Goal: Task Accomplishment & Management: Use online tool/utility

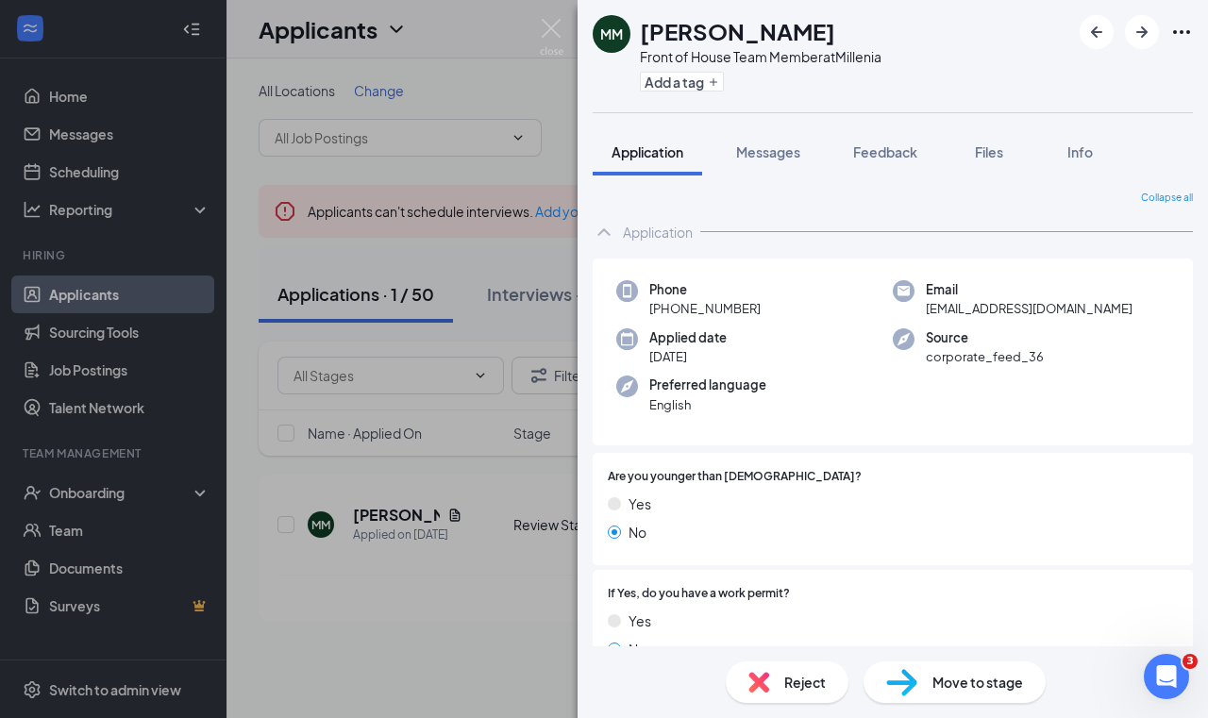
scroll to position [115, 0]
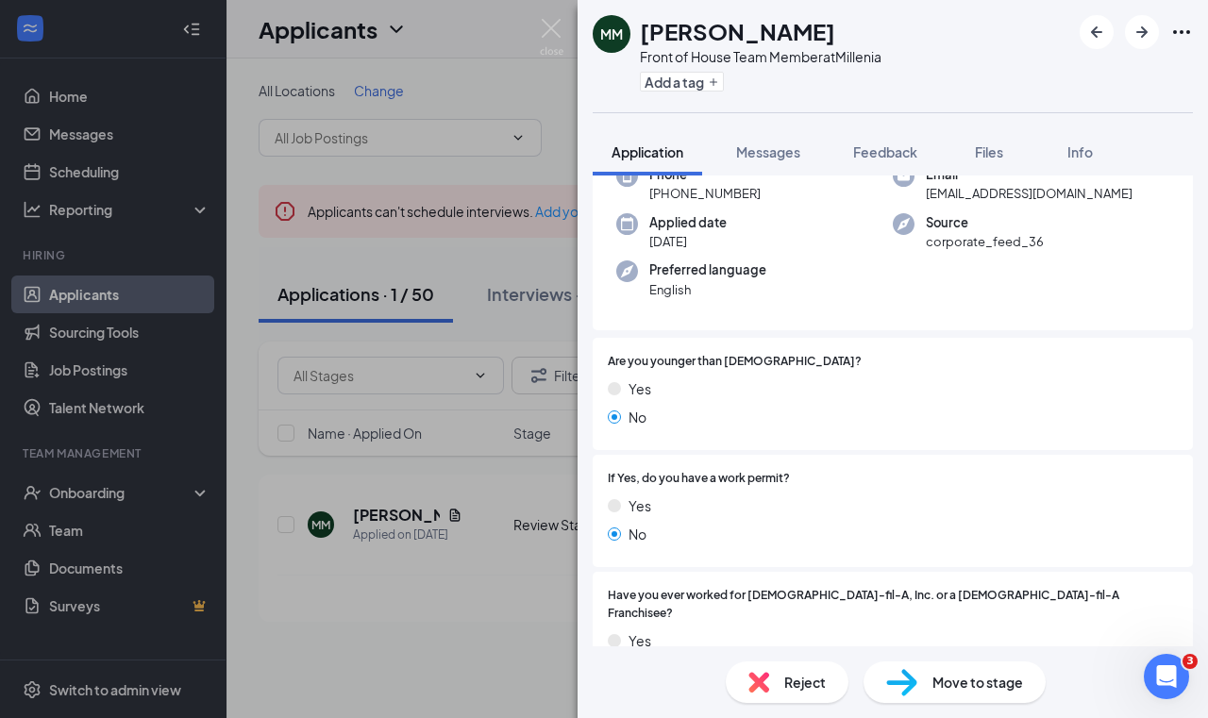
click at [400, 323] on div "MM [PERSON_NAME] Front of House Team Member at Millenia Add a tag Application M…" at bounding box center [604, 359] width 1208 height 718
click at [415, 253] on div "MM [PERSON_NAME] Front of House Team Member at Millenia Add a tag Application M…" at bounding box center [604, 359] width 1208 height 718
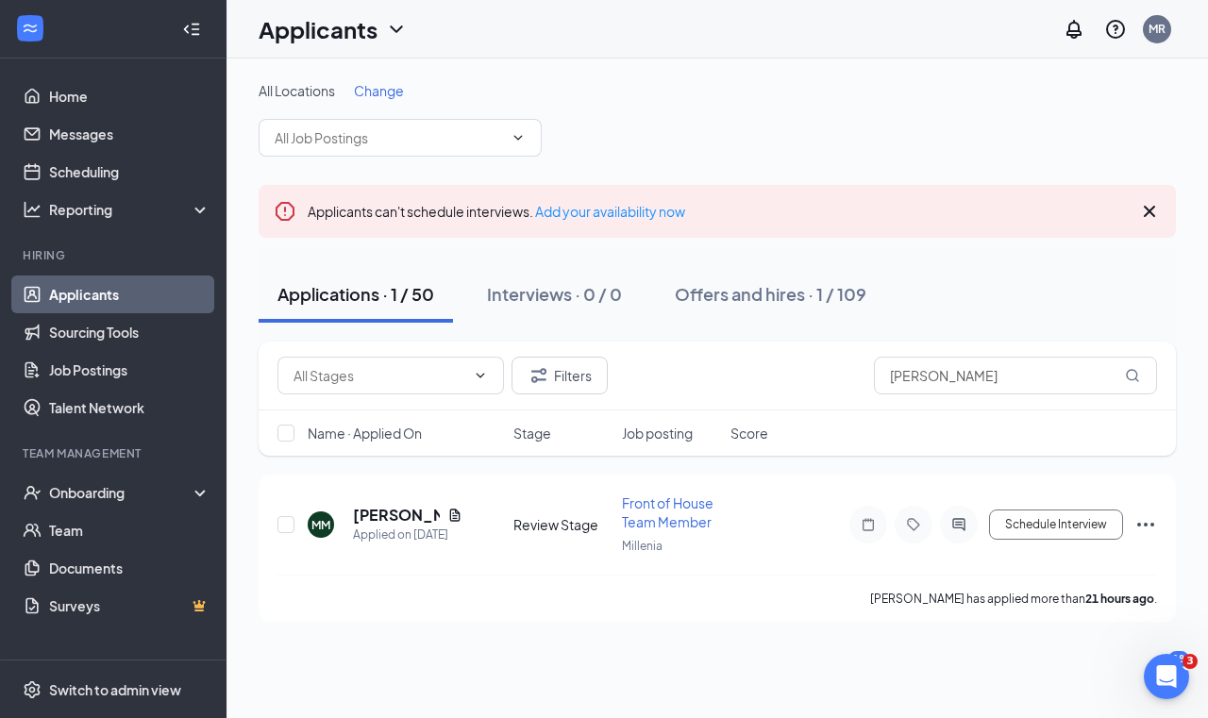
click at [415, 253] on div "Applications · 1 / 50 Interviews · 0 / 0 Offers and hires · 1 / 109" at bounding box center [718, 294] width 918 height 94
click at [969, 375] on input "[PERSON_NAME]" at bounding box center [1015, 376] width 283 height 38
type input "M"
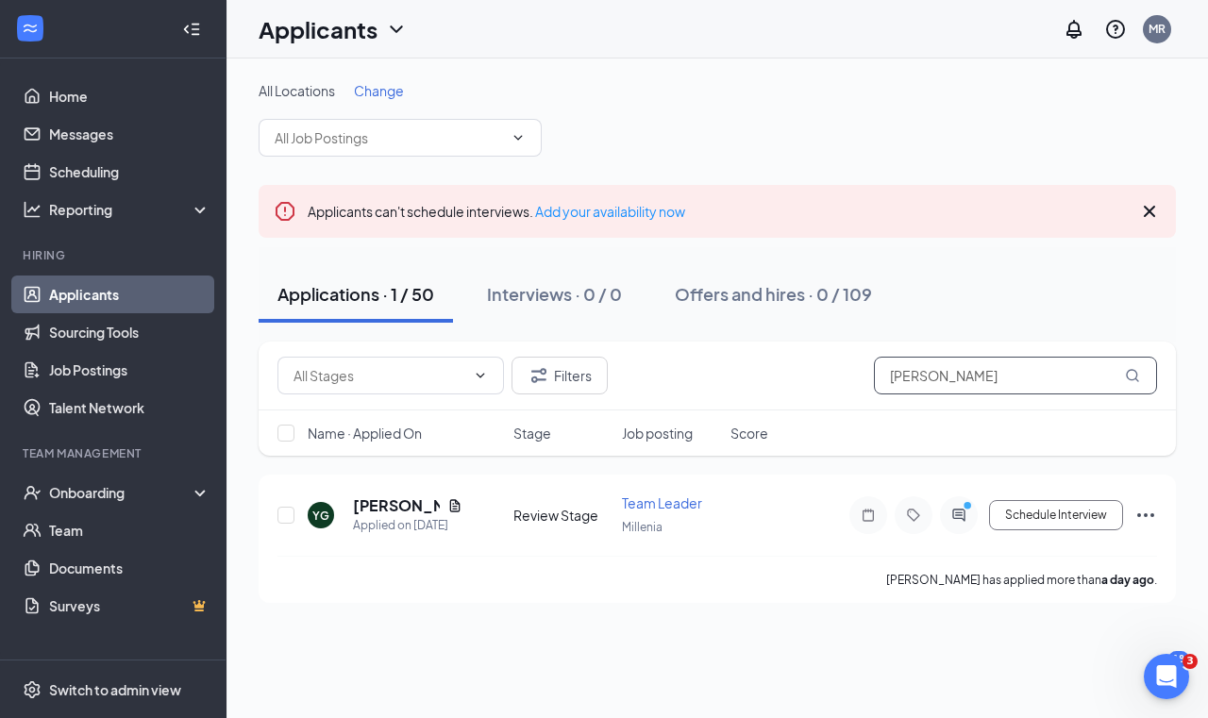
type input "[PERSON_NAME]"
drag, startPoint x: 894, startPoint y: 410, endPoint x: 392, endPoint y: 490, distance: 508.6
click at [392, 490] on div "YG [PERSON_NAME] Applied on [DATE] Review Stage Team Leader Millenia Schedule I…" at bounding box center [718, 539] width 918 height 128
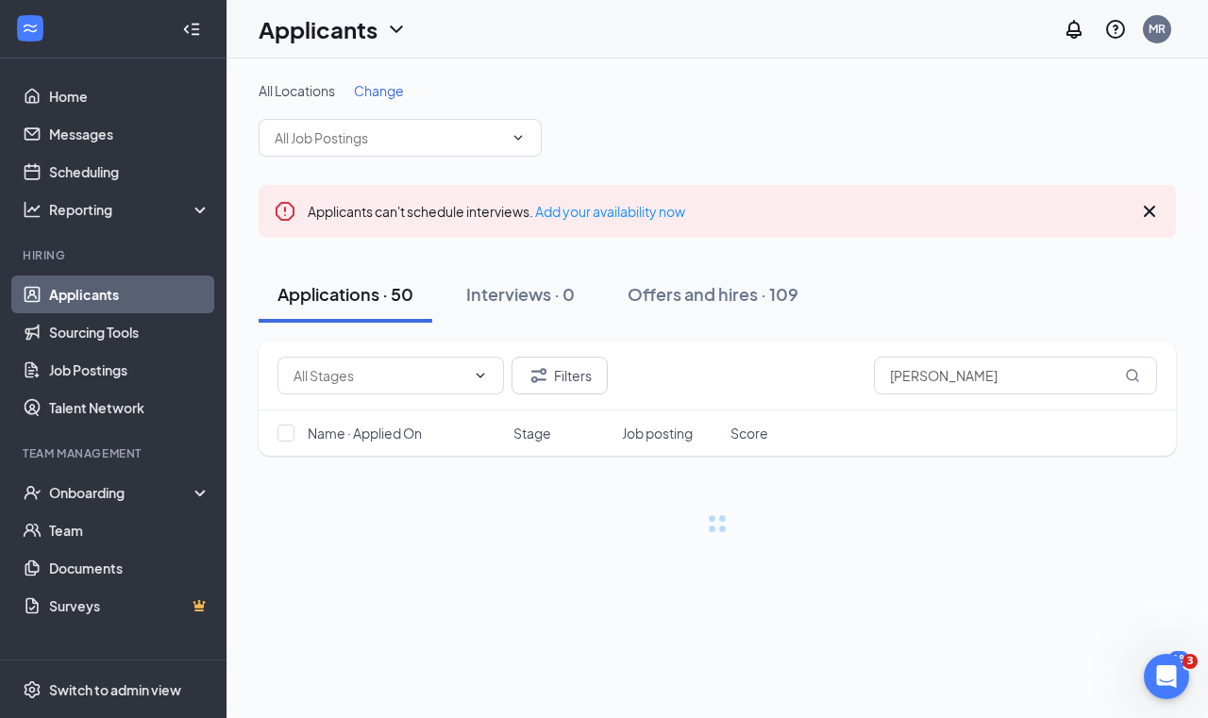
click at [386, 501] on div "Filters [PERSON_NAME] Name · Applied On Stage Job posting Score" at bounding box center [718, 438] width 918 height 192
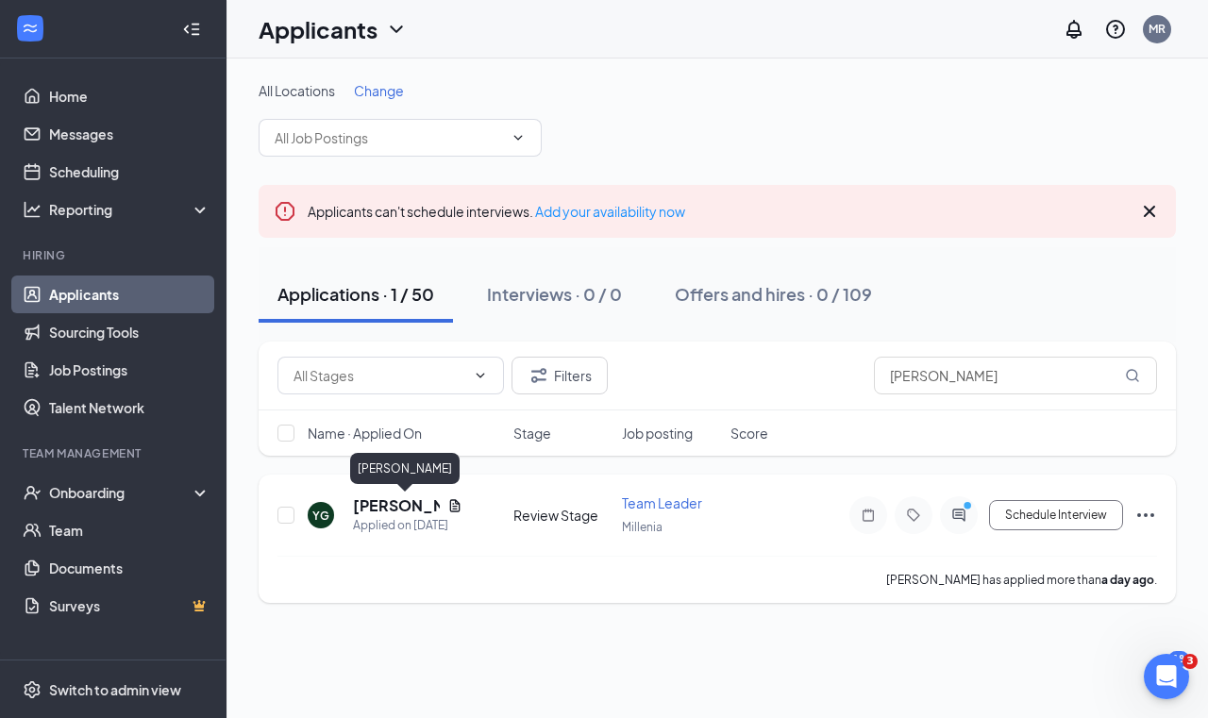
click at [365, 512] on h5 "[PERSON_NAME]" at bounding box center [396, 506] width 87 height 21
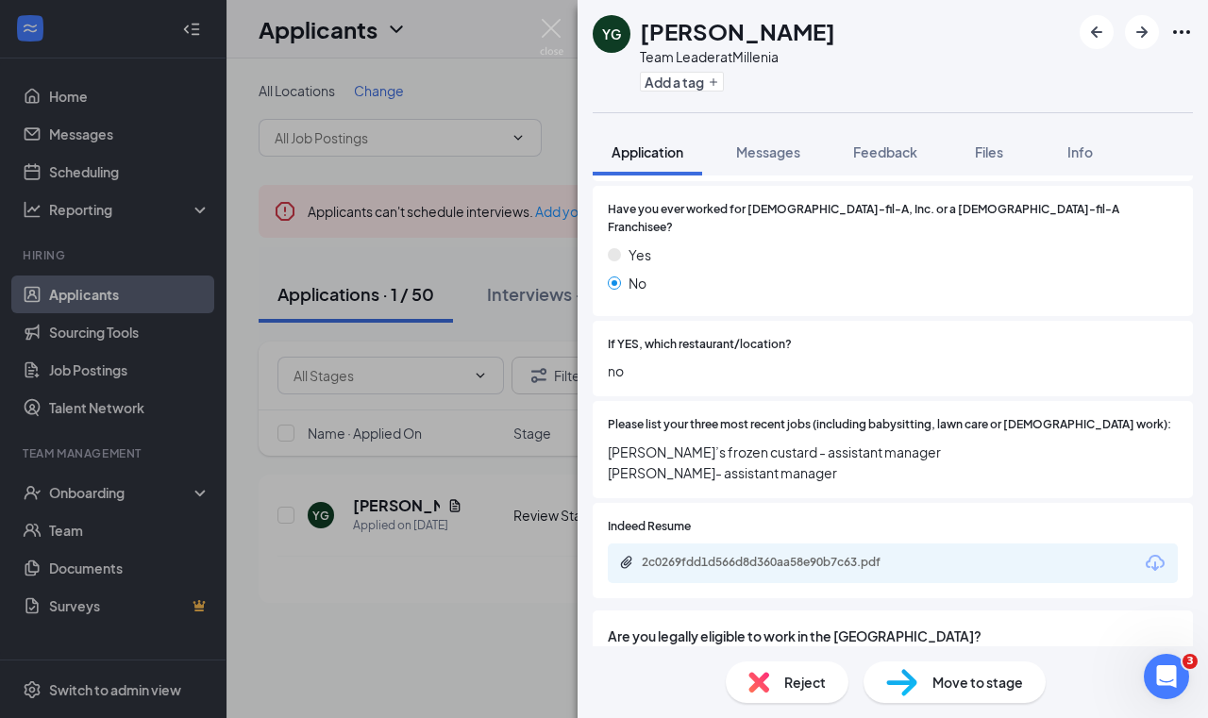
scroll to position [506, 0]
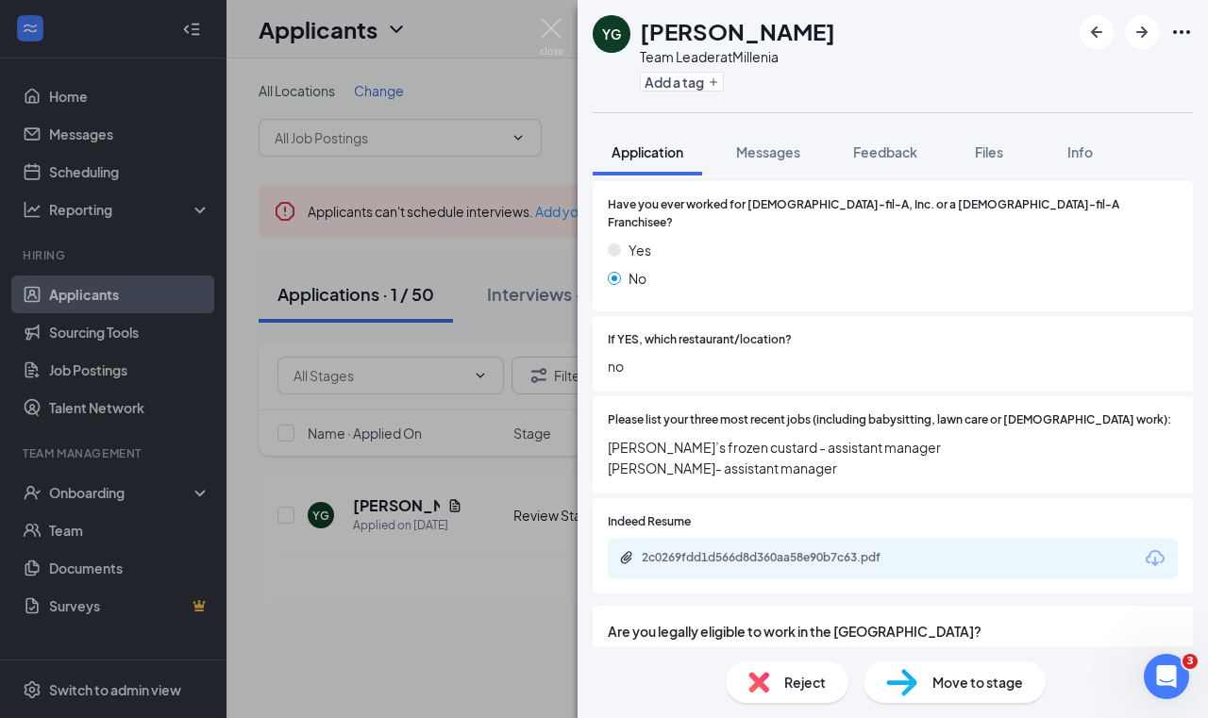
click at [751, 551] on div "2c0269fdd1d566d8d360aa58e90b7c63.pdf" at bounding box center [893, 559] width 570 height 40
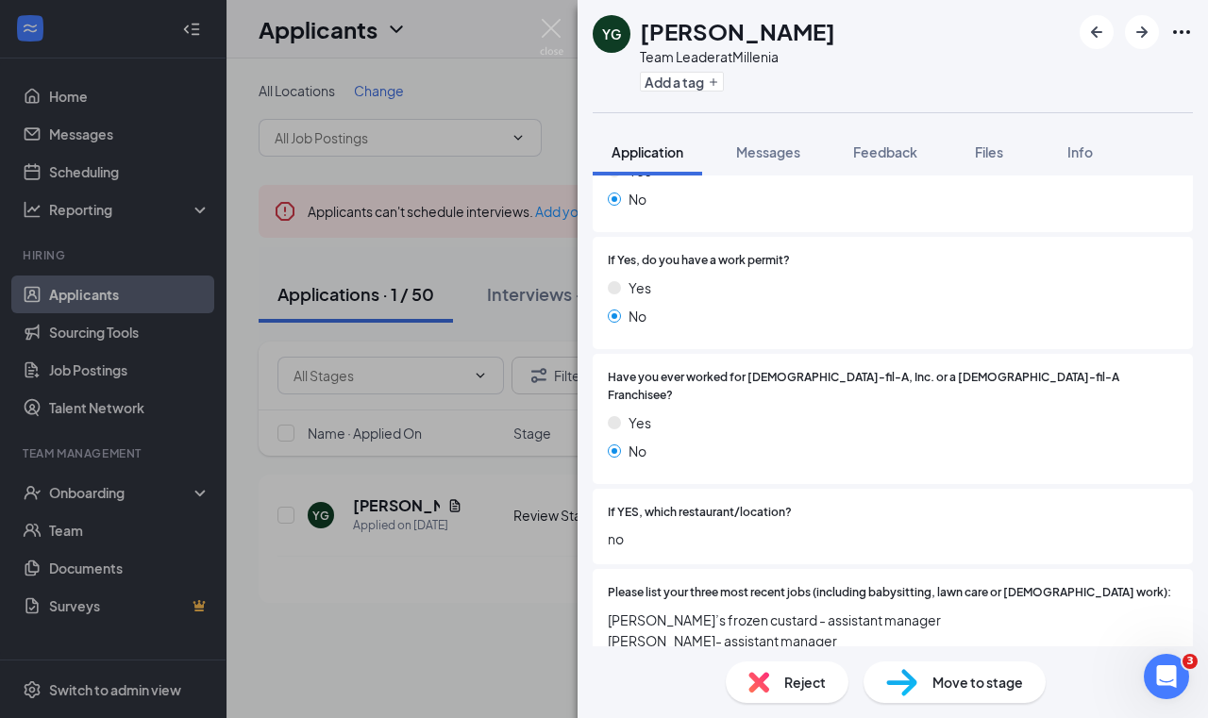
scroll to position [299, 0]
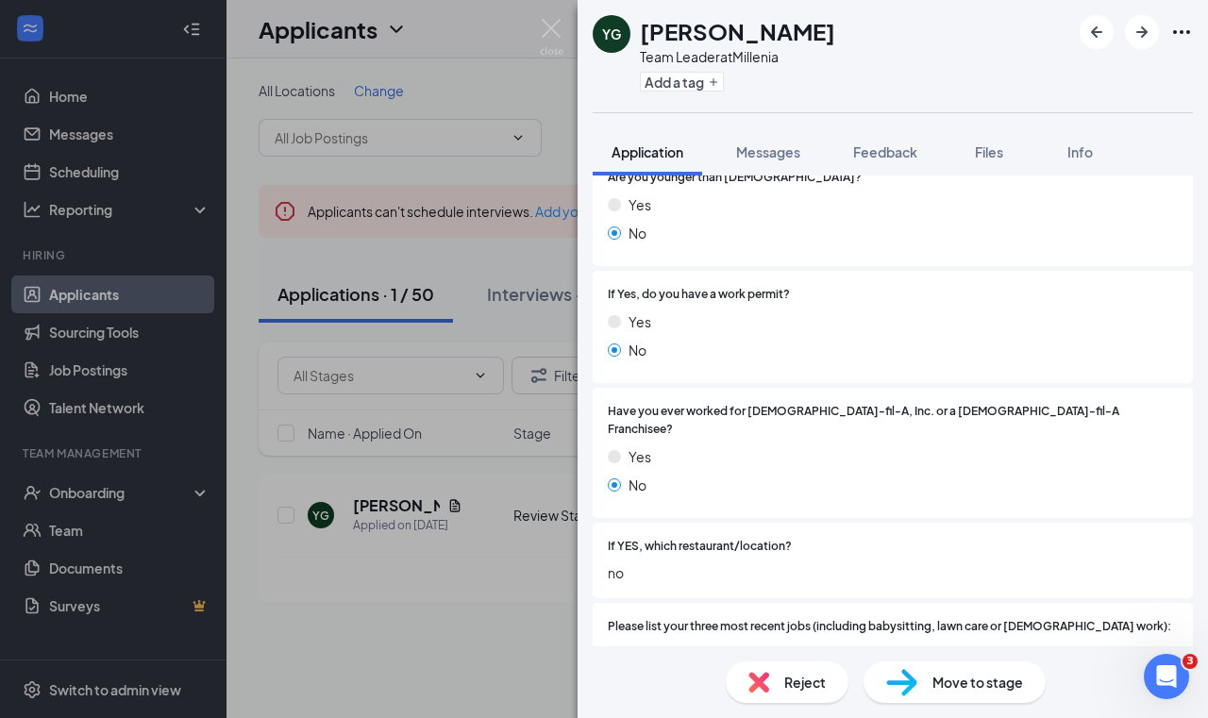
click at [536, 596] on div "YG [PERSON_NAME] Team Leader at Millenia Add a tag Application Messages Feedbac…" at bounding box center [604, 359] width 1208 height 718
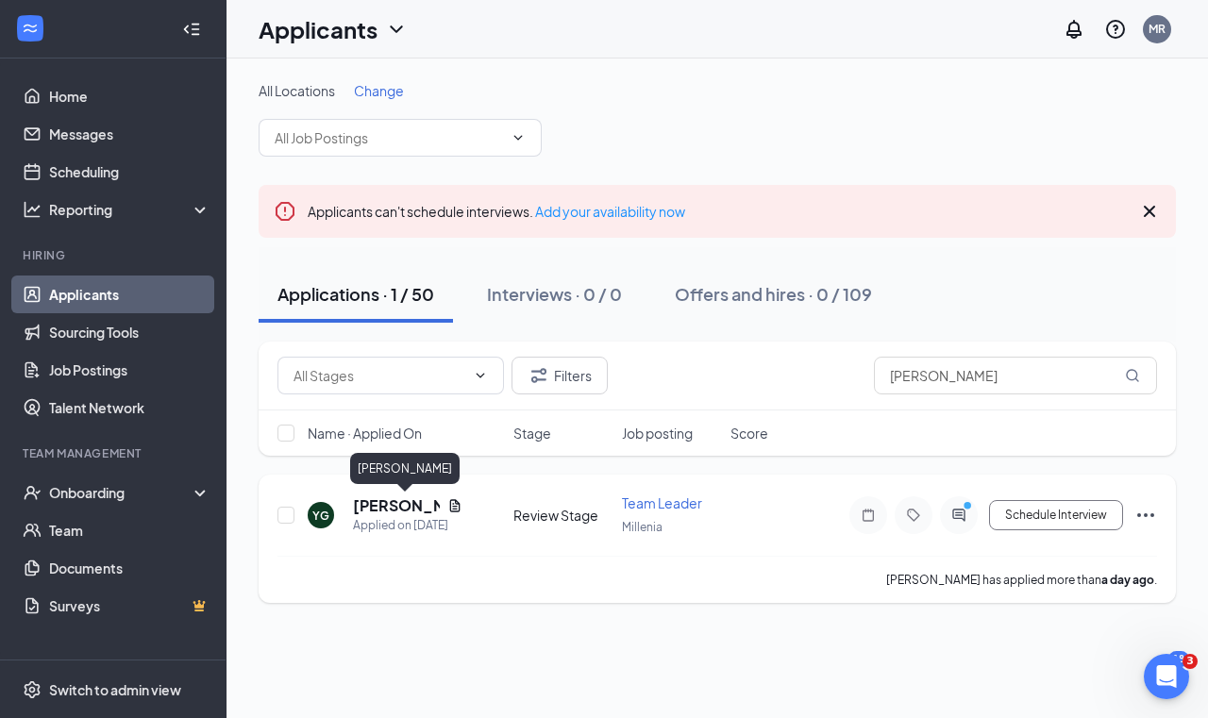
click at [391, 502] on h5 "[PERSON_NAME]" at bounding box center [396, 506] width 87 height 21
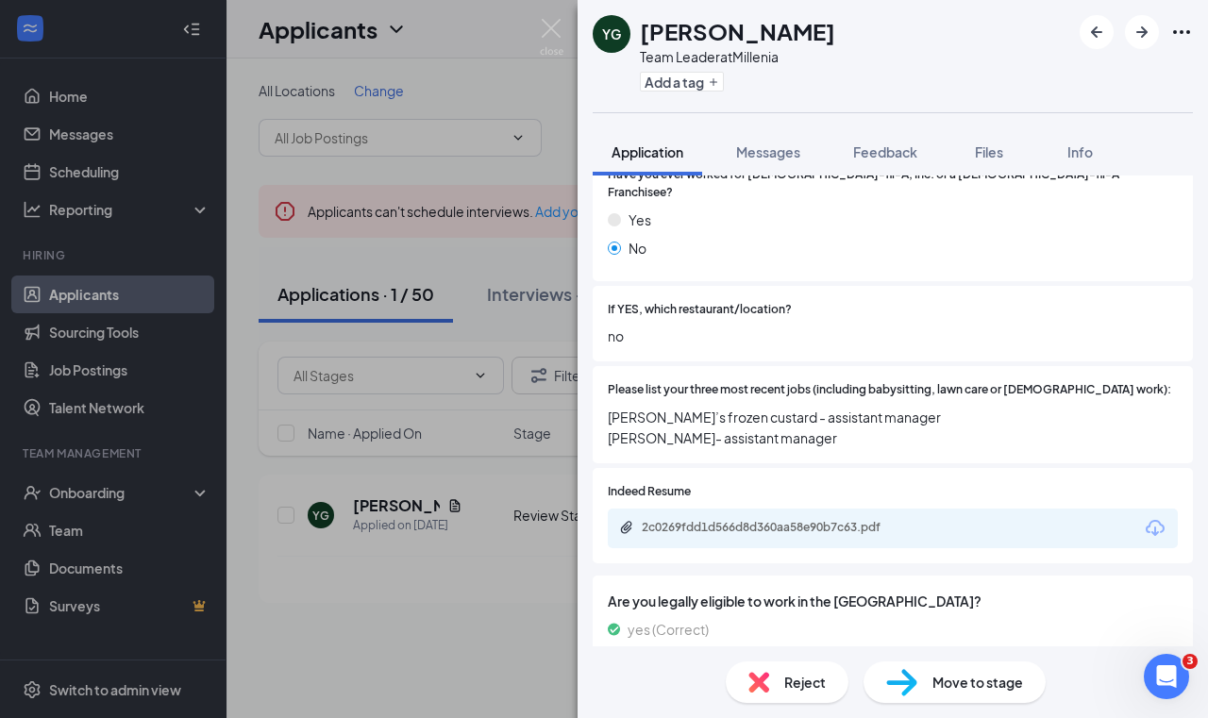
scroll to position [533, 0]
